Goal: Contribute content

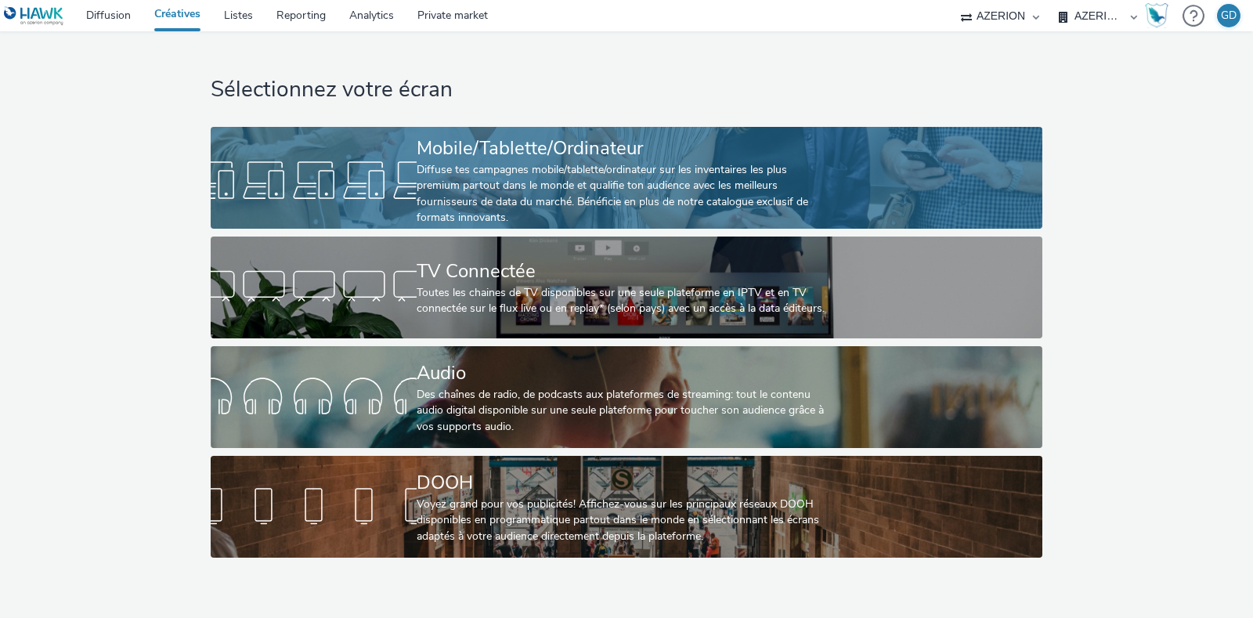
click at [447, 144] on div "Mobile/Tablette/Ordinateur" at bounding box center [623, 148] width 413 height 27
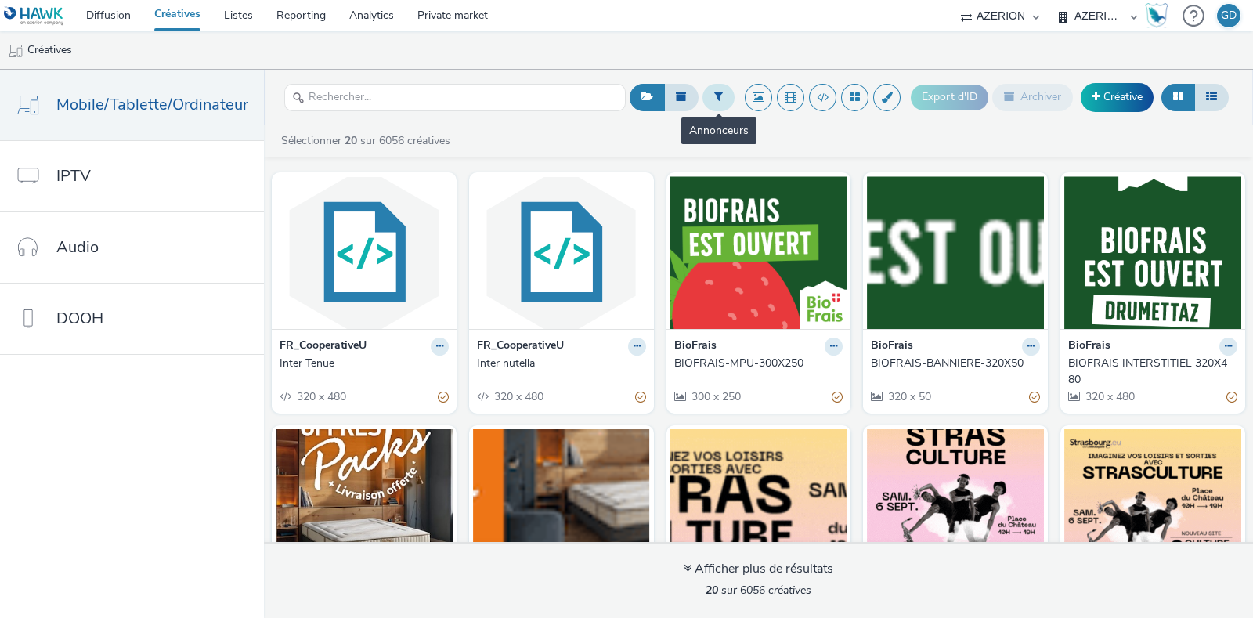
click at [722, 101] on icon at bounding box center [718, 96] width 9 height 11
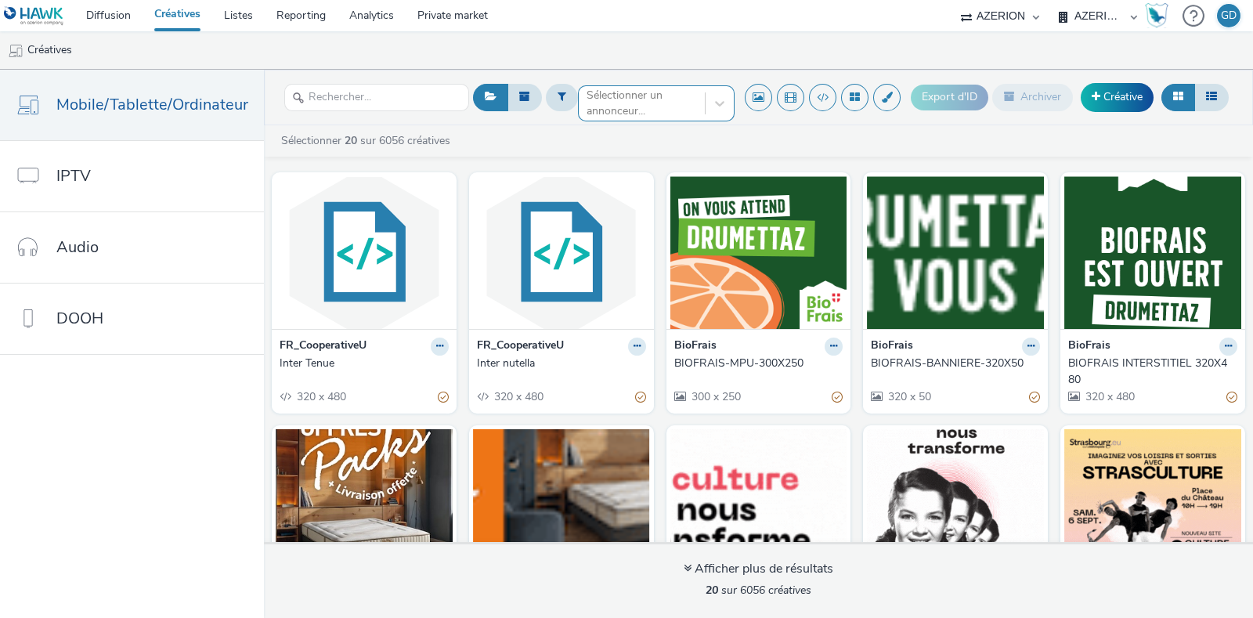
click at [643, 104] on div at bounding box center [642, 103] width 110 height 19
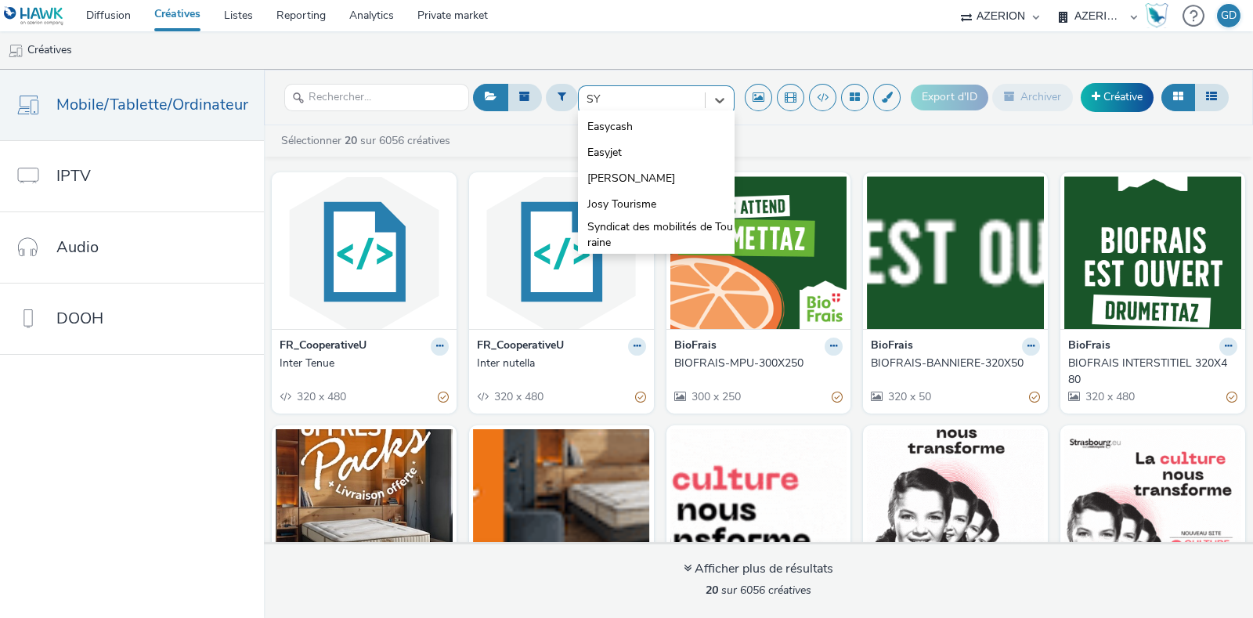
type input "S"
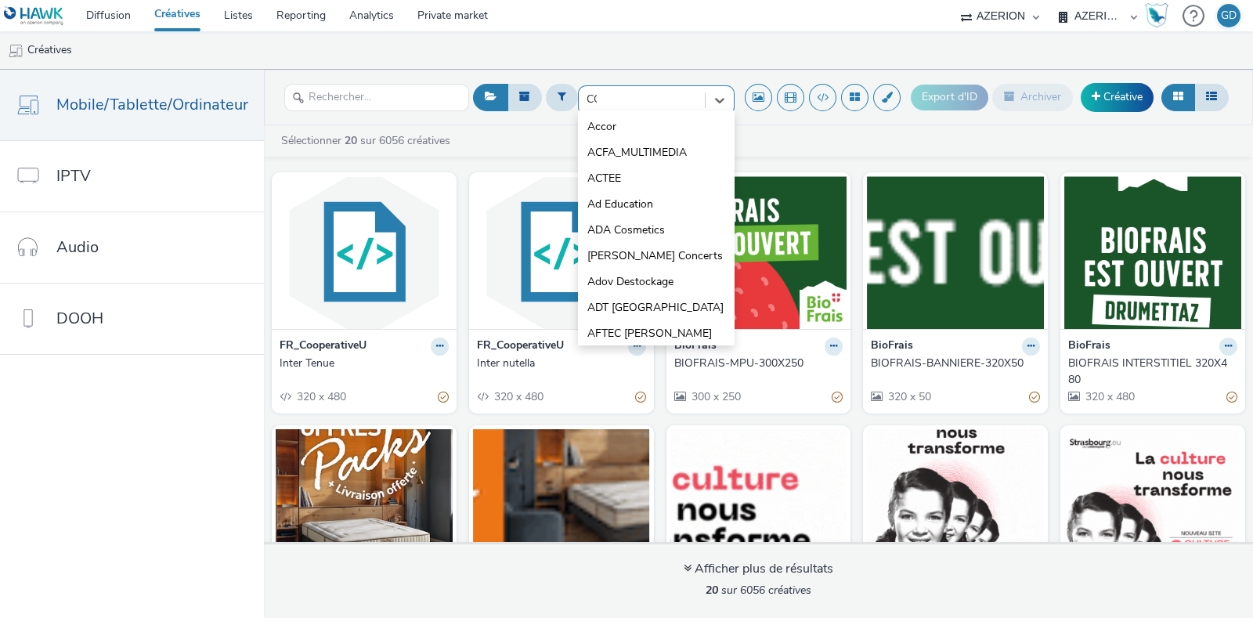
type input "COO"
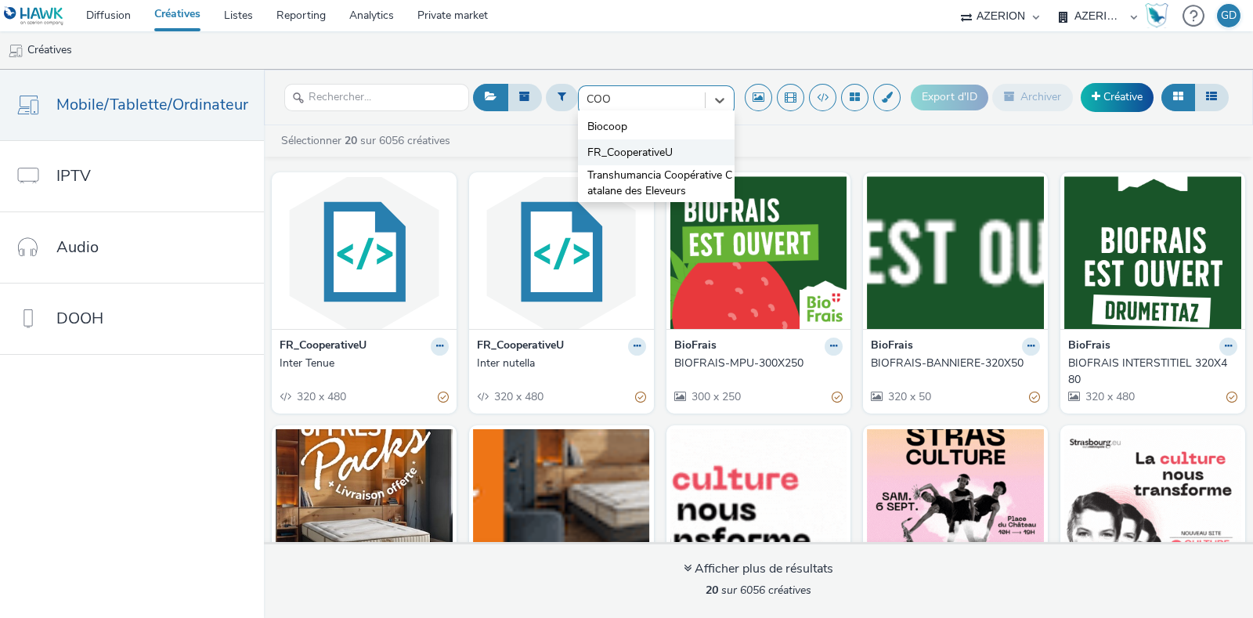
click at [631, 148] on span "FR_CooperativeU" at bounding box center [629, 153] width 85 height 16
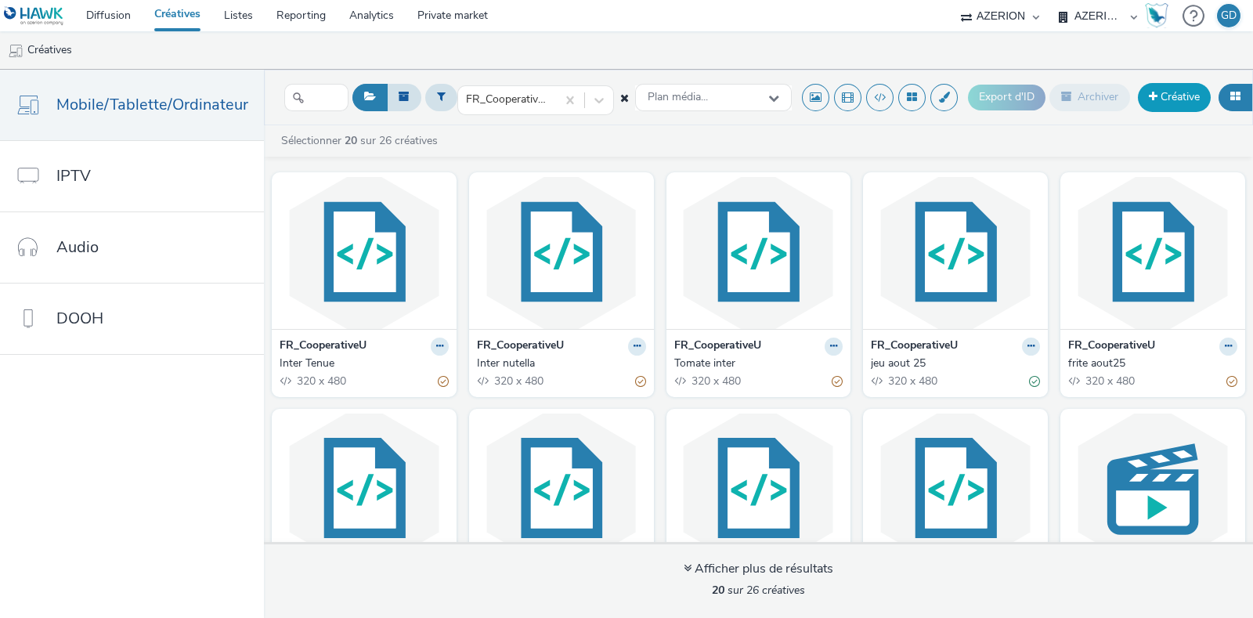
click at [1161, 90] on link "Créative" at bounding box center [1174, 97] width 73 height 28
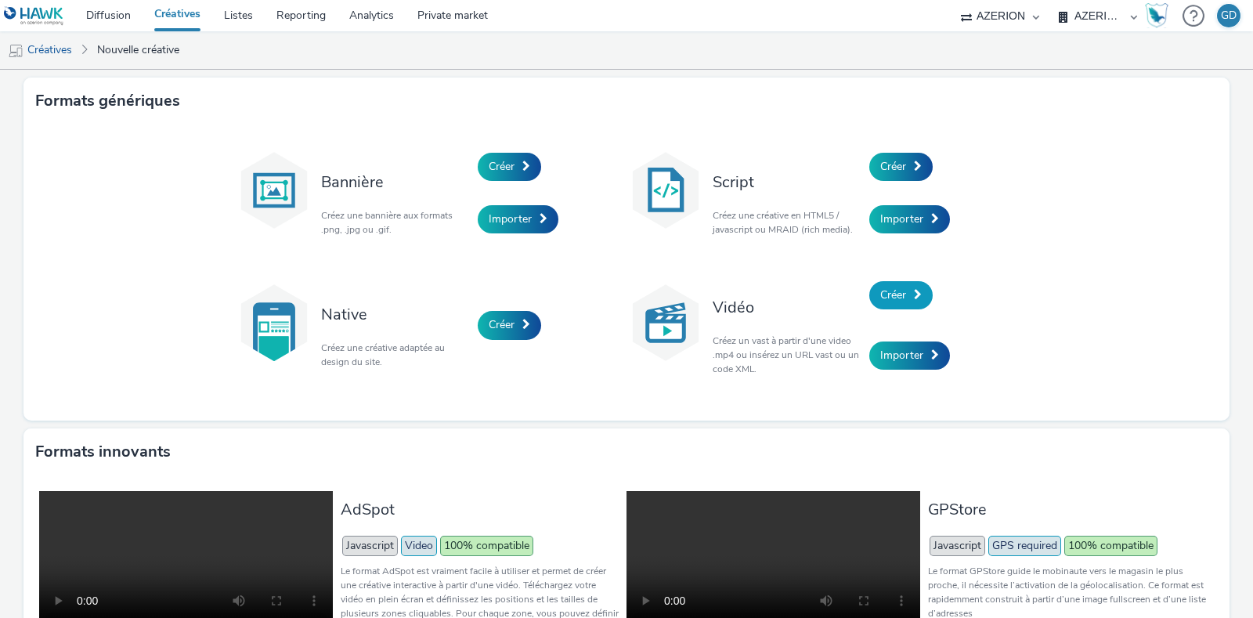
click at [914, 295] on span at bounding box center [918, 294] width 8 height 11
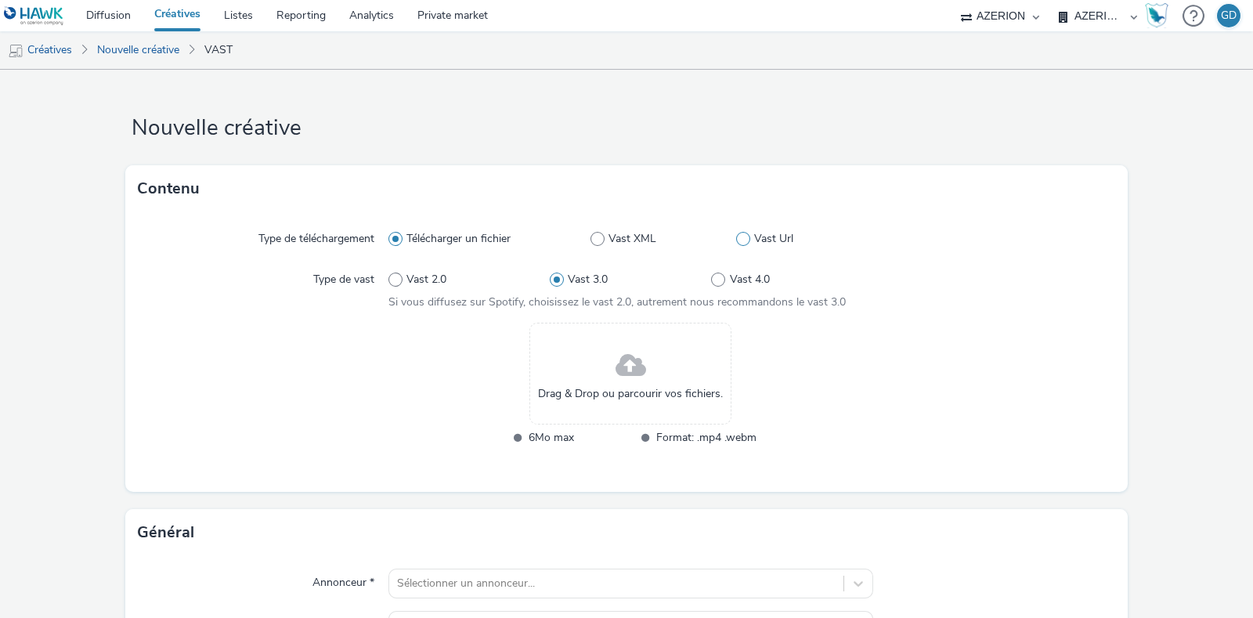
click at [736, 237] on span at bounding box center [743, 239] width 14 height 14
click at [736, 237] on input "Vast Url" at bounding box center [741, 239] width 10 height 10
radio input "false"
radio input "true"
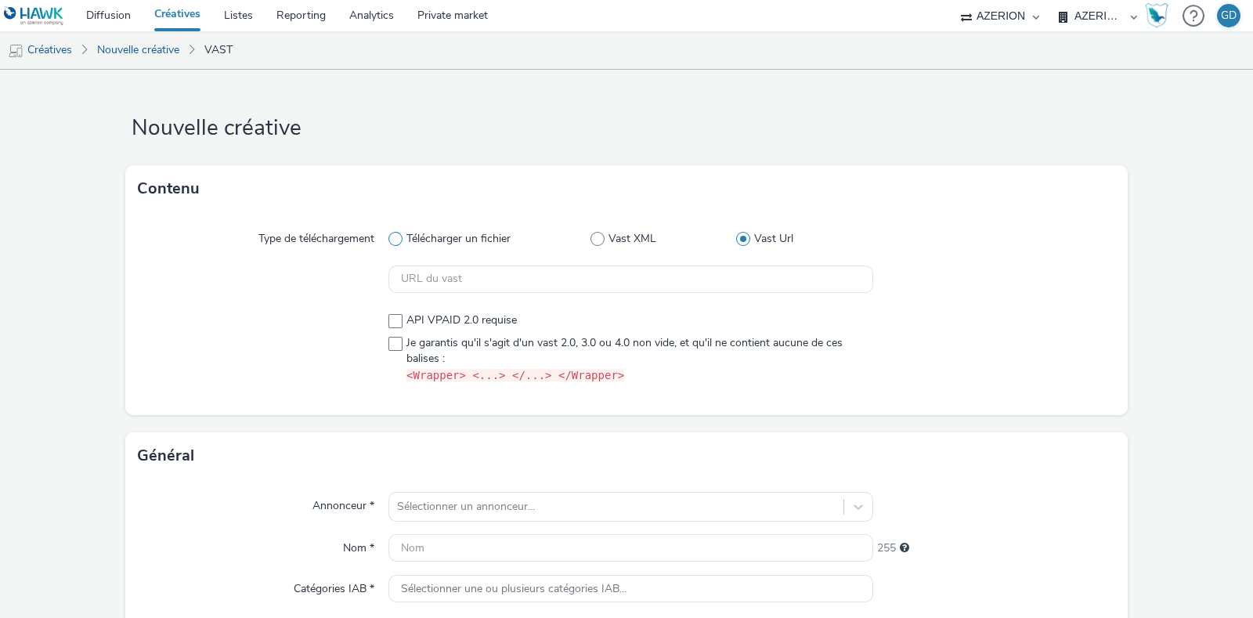
click at [431, 236] on span "Télécharger un fichier" at bounding box center [458, 239] width 104 height 16
click at [399, 236] on input "Télécharger un fichier" at bounding box center [393, 239] width 10 height 10
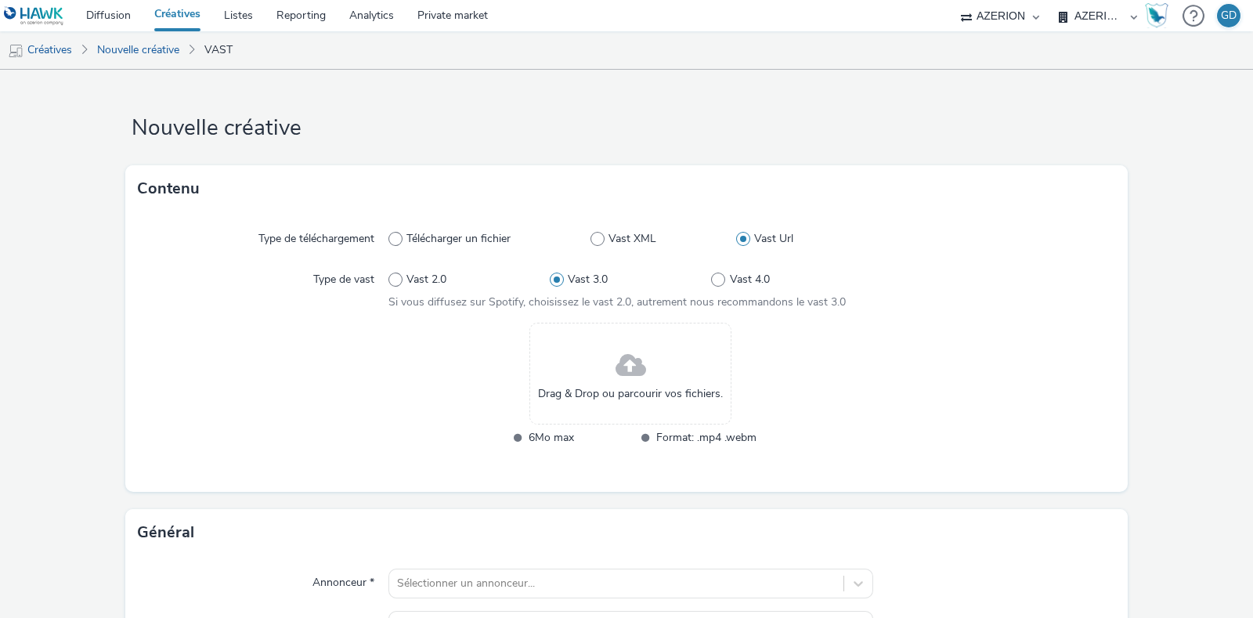
radio input "true"
radio input "false"
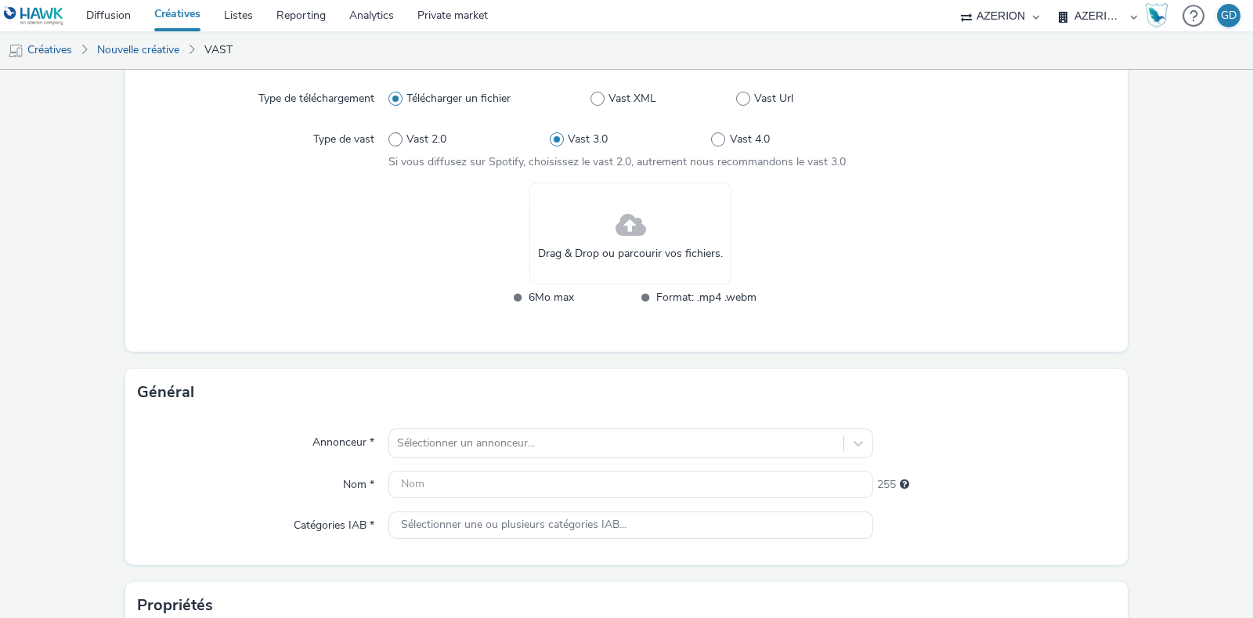
click at [540, 299] on div "Contenu Type de téléchargement Télécharger un fichier Vast XML Vast Url Type de…" at bounding box center [626, 197] width 1002 height 344
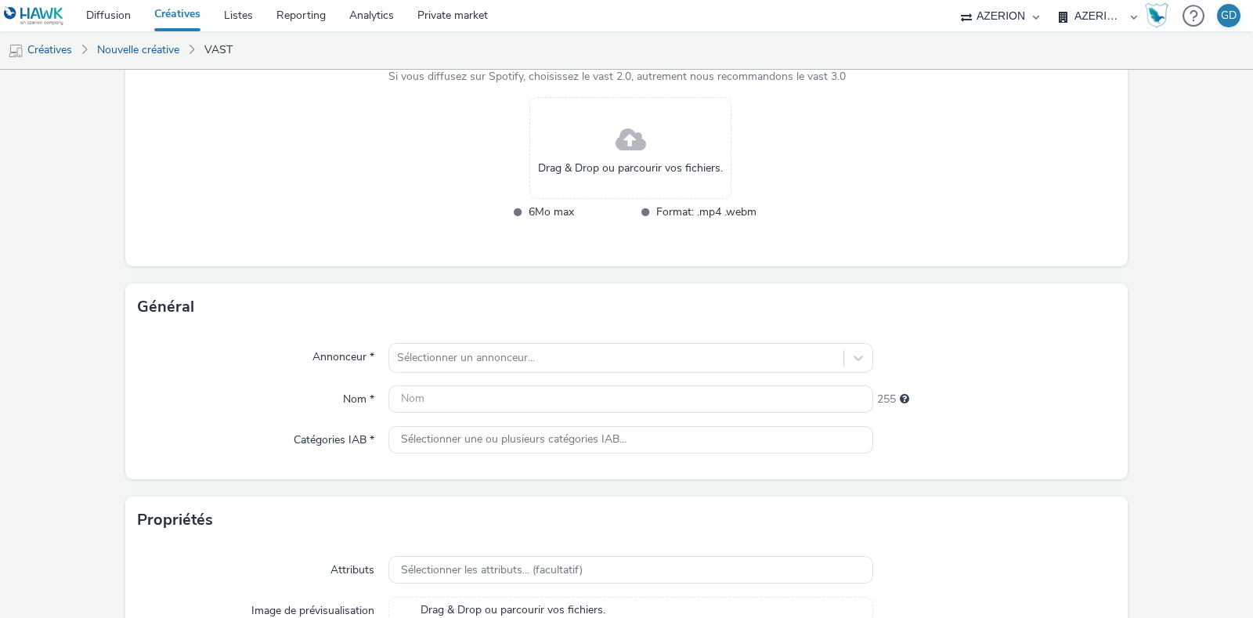
scroll to position [195, 0]
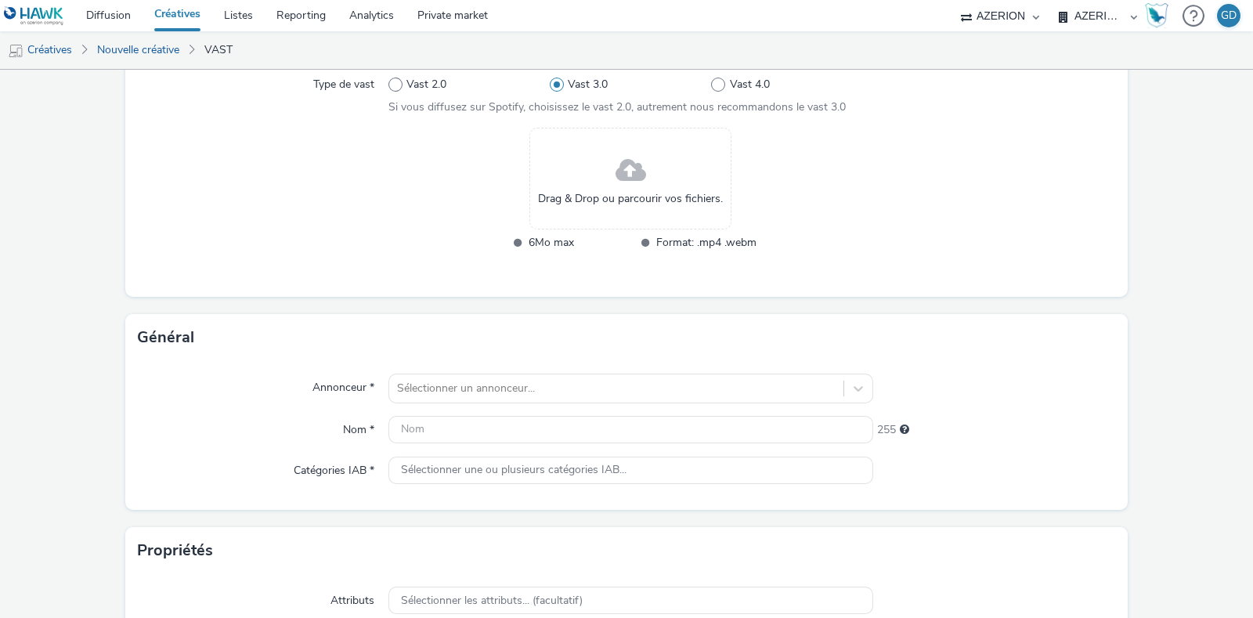
click at [584, 181] on div "Drag & Drop ou parcourir vos fichiers." at bounding box center [630, 179] width 202 height 102
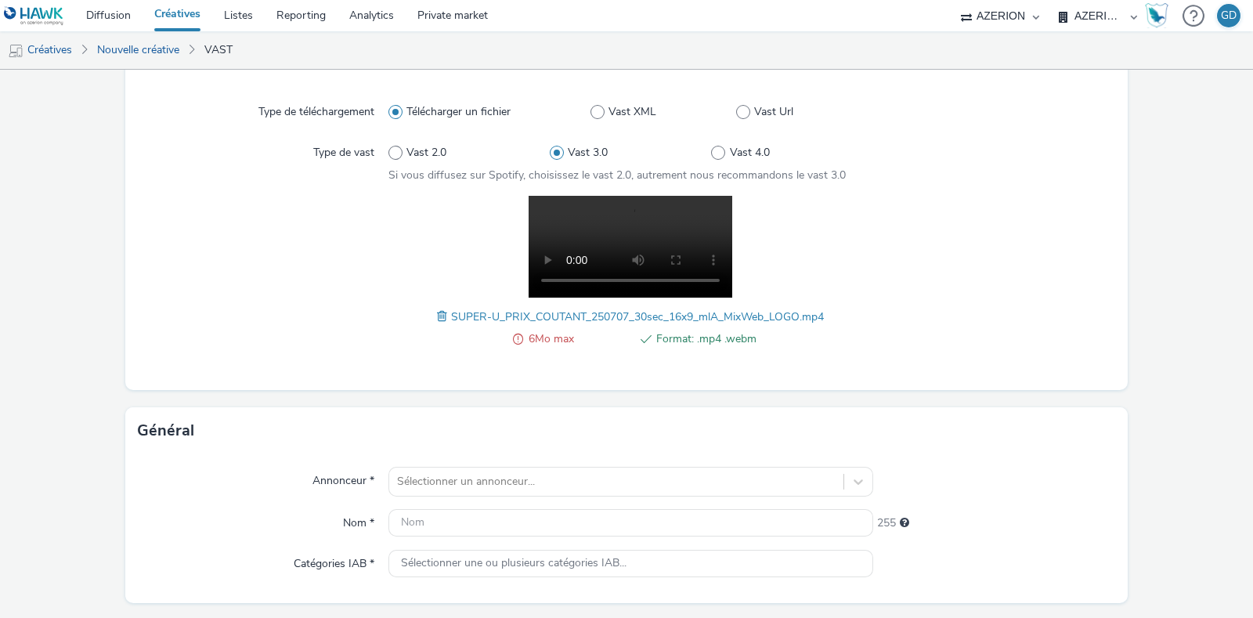
scroll to position [97, 0]
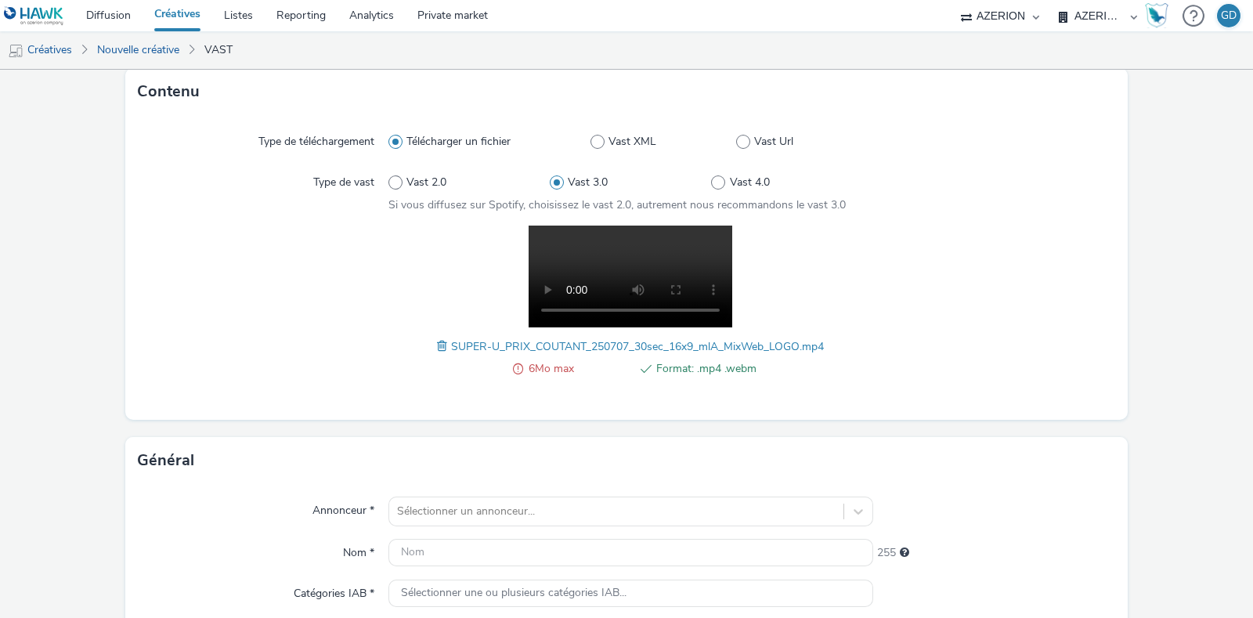
click at [437, 347] on span at bounding box center [444, 346] width 14 height 17
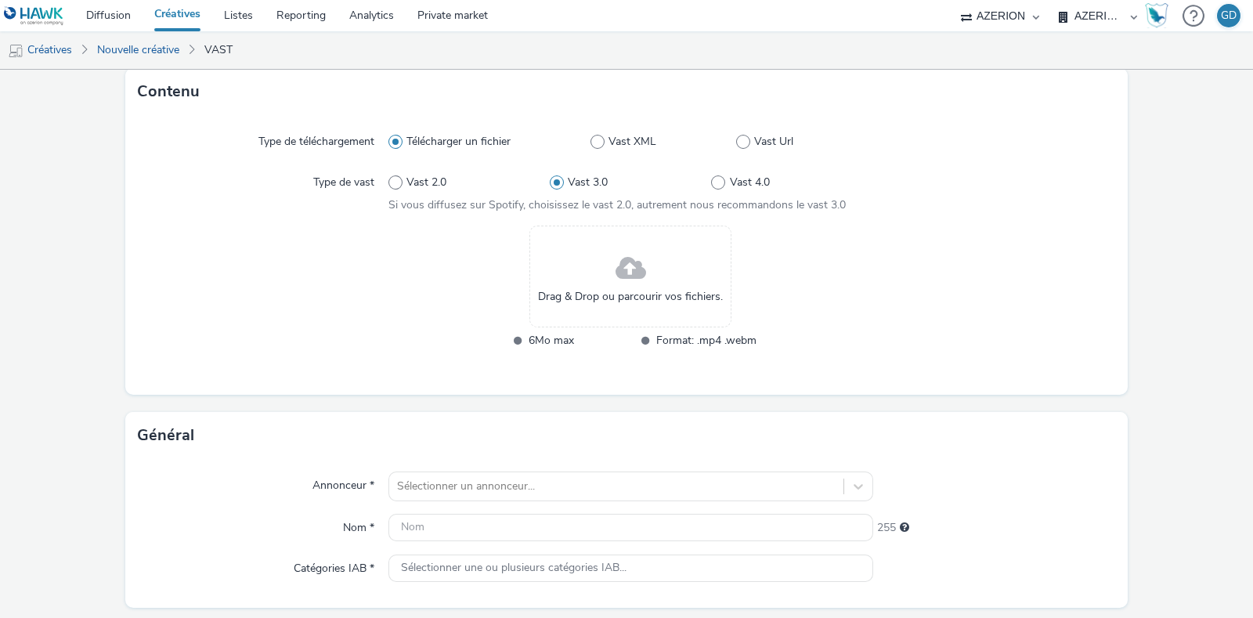
click at [595, 291] on span "Drag & Drop ou parcourir vos fichiers." at bounding box center [630, 297] width 185 height 16
